Goal: Task Accomplishment & Management: Use online tool/utility

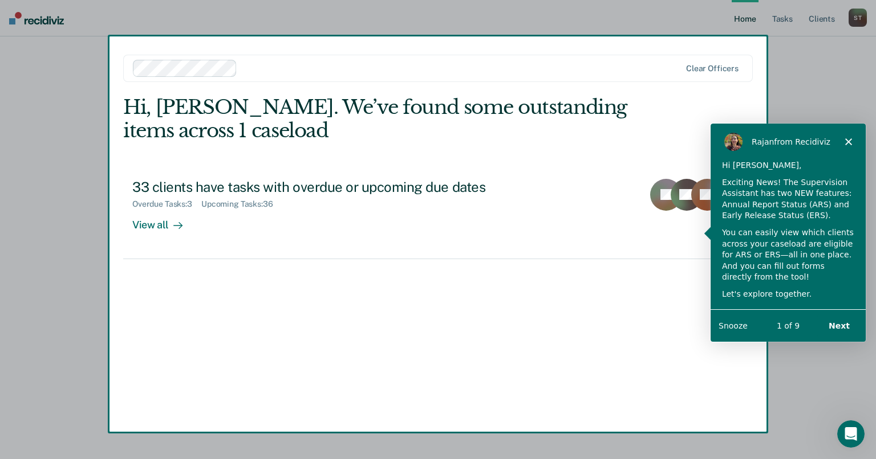
click at [839, 329] on button "Next" at bounding box center [838, 325] width 44 height 23
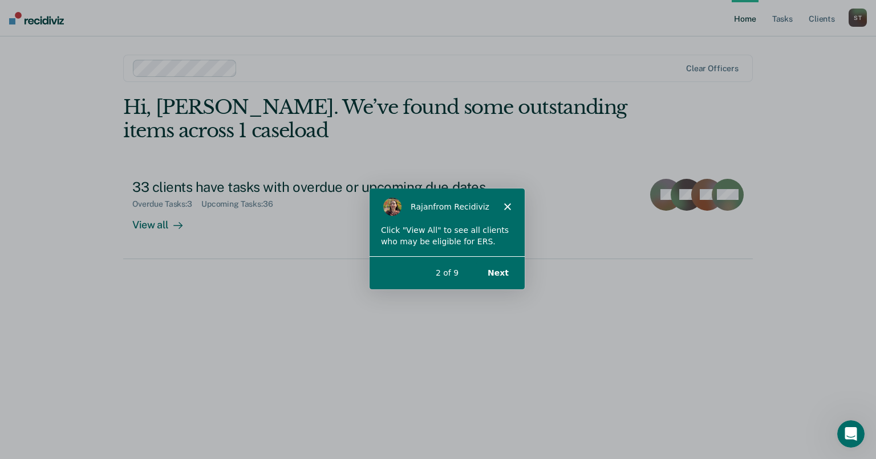
click at [506, 203] on icon "Close" at bounding box center [506, 205] width 7 height 7
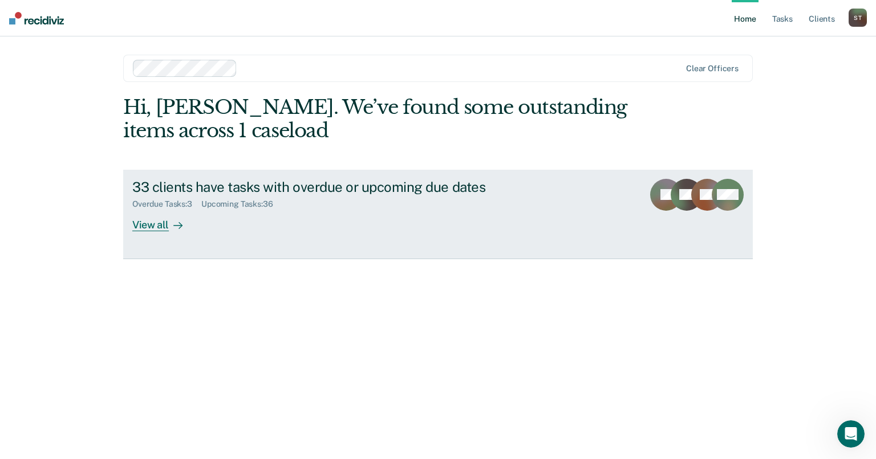
click at [160, 229] on div "View all" at bounding box center [164, 220] width 64 height 22
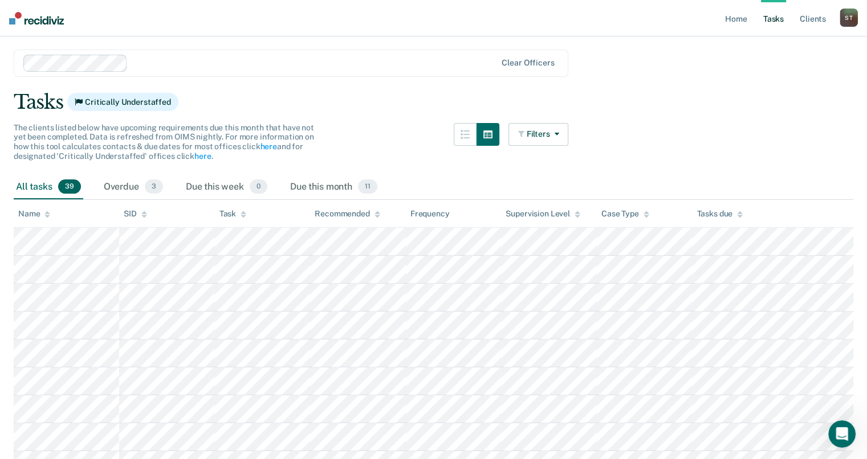
scroll to position [57, 0]
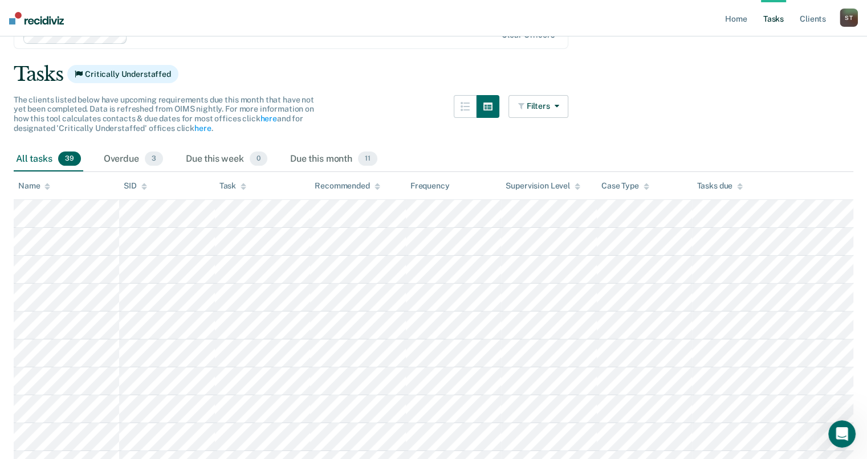
click at [127, 154] on div "Overdue 3" at bounding box center [133, 159] width 64 height 25
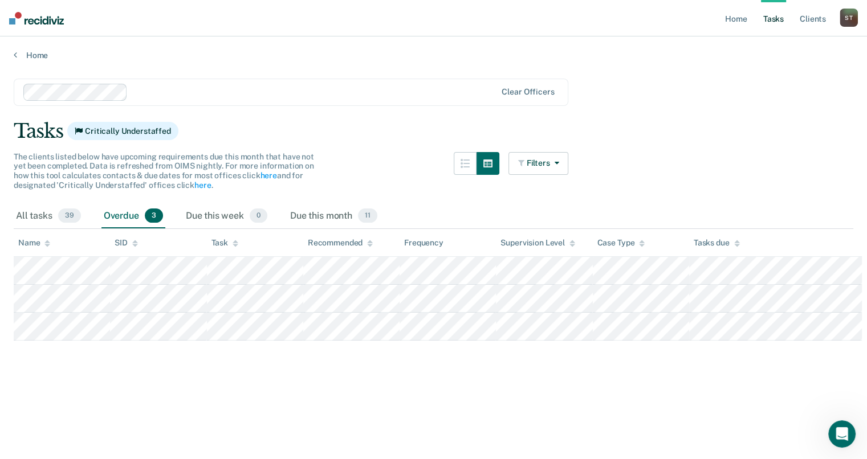
scroll to position [0, 0]
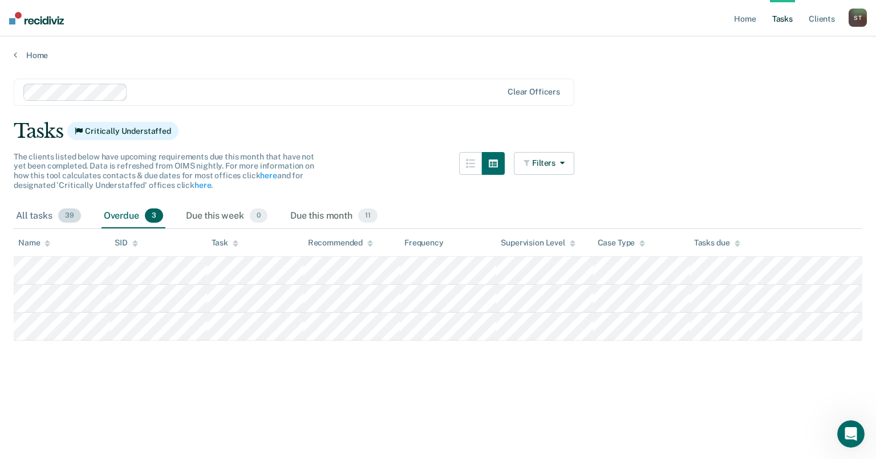
click at [36, 217] on div "All tasks 39" at bounding box center [49, 216] width 70 height 25
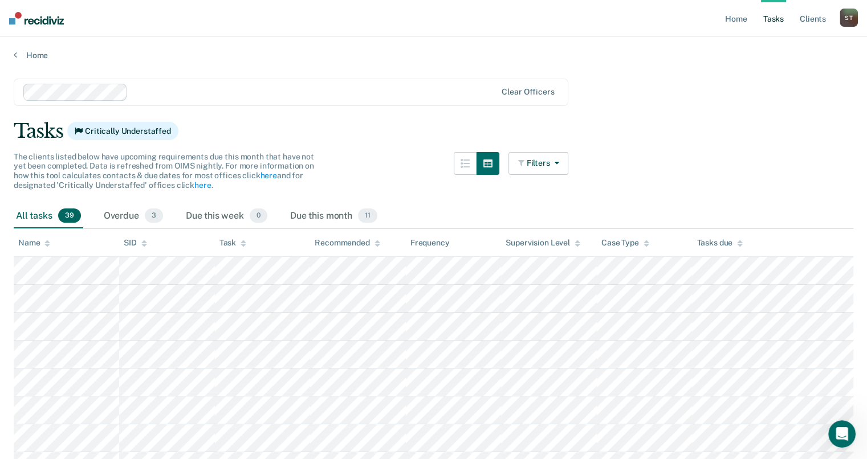
click at [230, 238] on div "Task" at bounding box center [232, 243] width 27 height 10
